Goal: Information Seeking & Learning: Learn about a topic

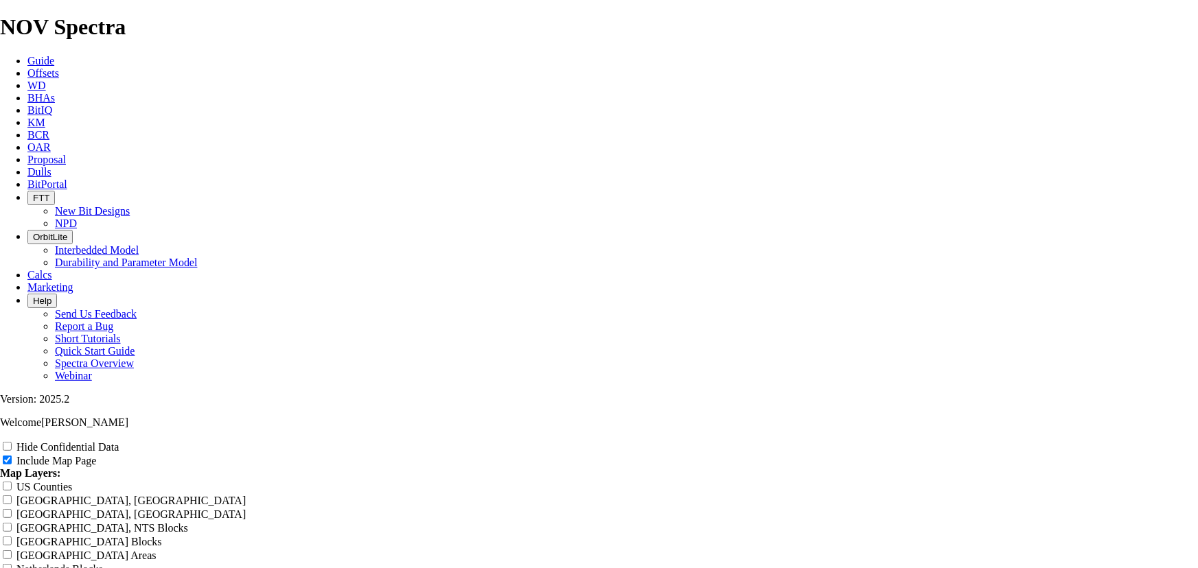
scroll to position [1601, 0]
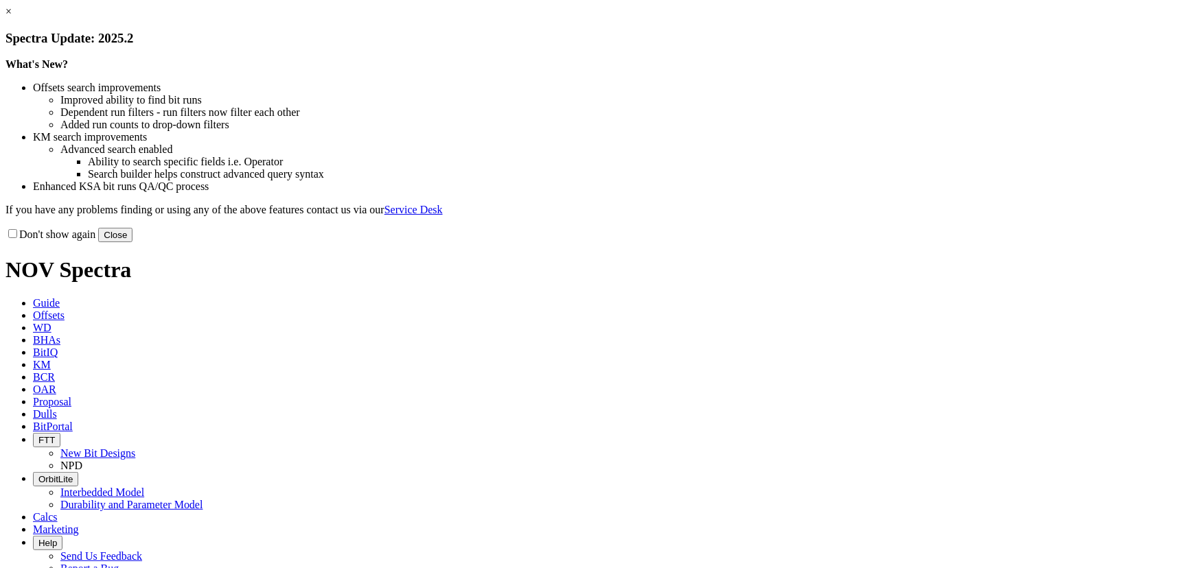
click at [132, 242] on button "Close" at bounding box center [115, 235] width 34 height 14
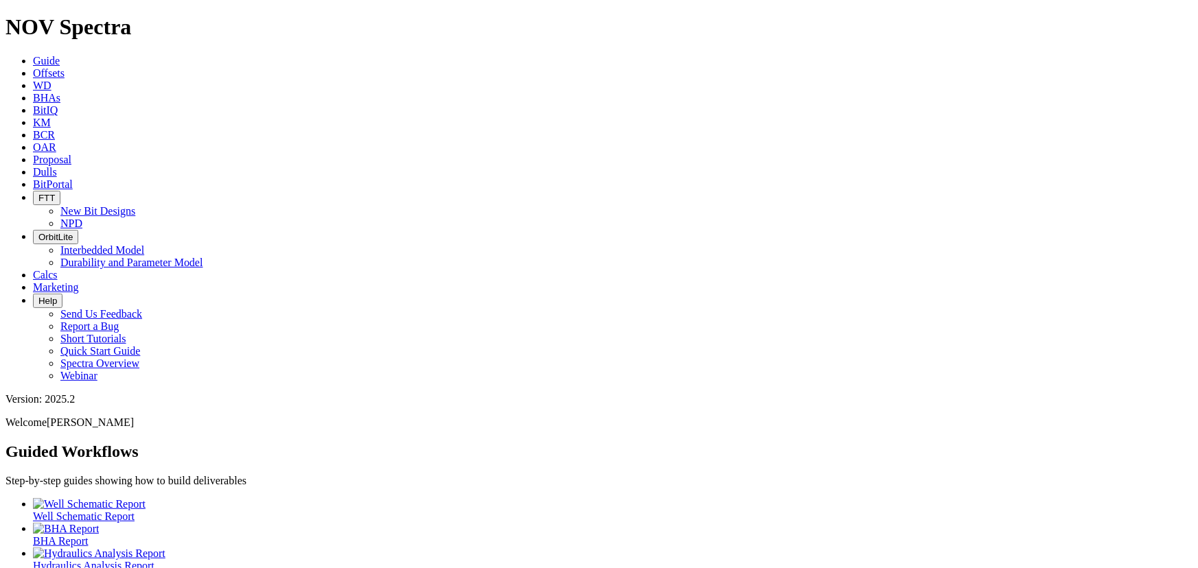
click at [65, 67] on link "Offsets" at bounding box center [49, 73] width 32 height 12
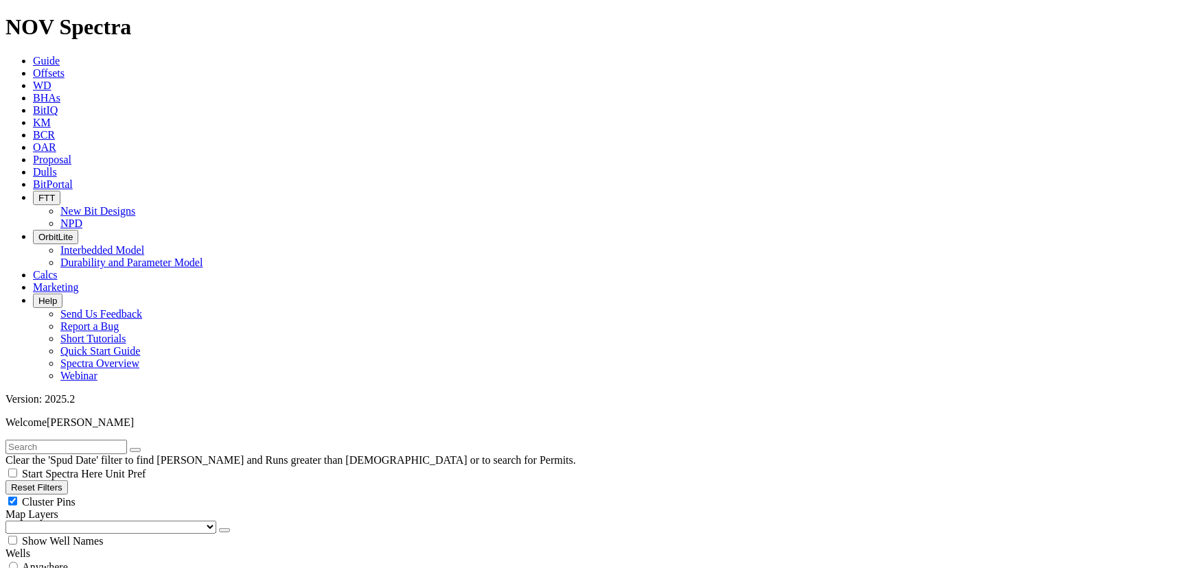
click at [135, 495] on div "Cluster Pins" at bounding box center [598, 502] width 1187 height 14
checkbox input "false"
click at [75, 521] on select "US Counties [GEOGRAPHIC_DATA], [GEOGRAPHIC_DATA] [GEOGRAPHIC_DATA], [GEOGRAPHIC…" at bounding box center [110, 527] width 211 height 13
click at [10, 521] on select "US Counties [GEOGRAPHIC_DATA], [GEOGRAPHIC_DATA] [GEOGRAPHIC_DATA], [GEOGRAPHIC…" at bounding box center [110, 527] width 211 height 13
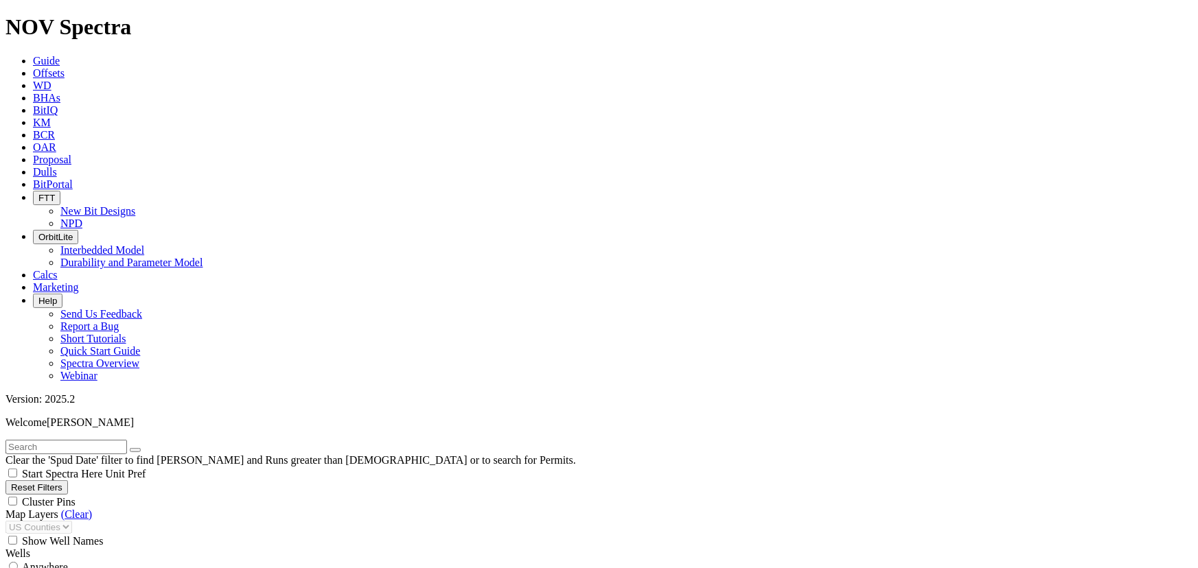
scroll to position [582, 0]
